Goal: Task Accomplishment & Management: Use online tool/utility

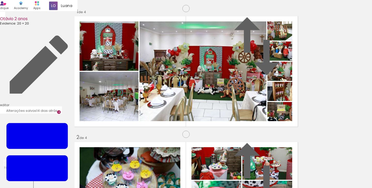
scroll to position [392, 0]
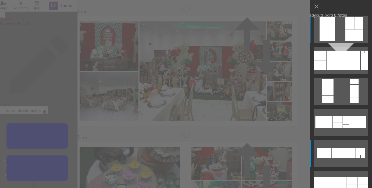
scroll to position [4590, 0]
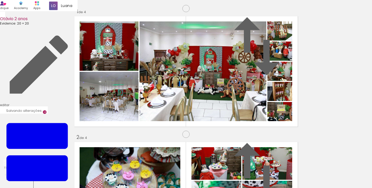
scroll to position [384, 0]
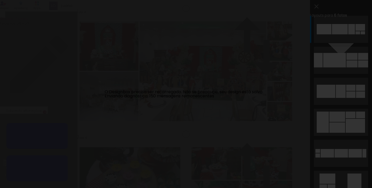
scroll to position [4683, 0]
